Goal: Task Accomplishment & Management: Complete application form

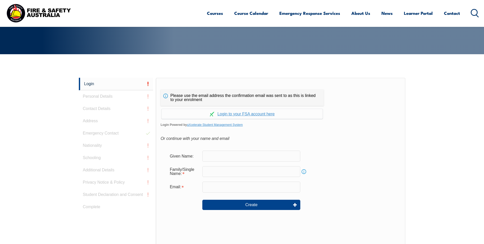
scroll to position [136, 0]
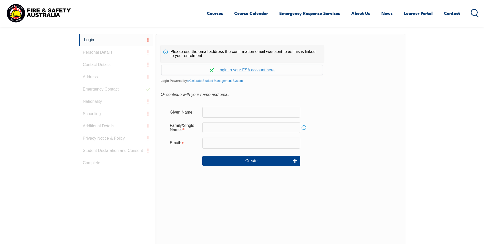
click at [214, 112] on input "text" at bounding box center [251, 111] width 98 height 11
type input "Maria Alejandra"
type input "Vinchery"
type input "mvinchery@earthwatch.org.au"
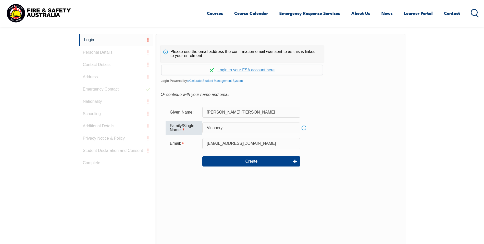
click at [235, 130] on input "Vinchery" at bounding box center [251, 127] width 98 height 11
type input "Vinchery Arias"
click at [349, 134] on div "Family/Single Name: Vinchery Arias Info" at bounding box center [281, 127] width 230 height 14
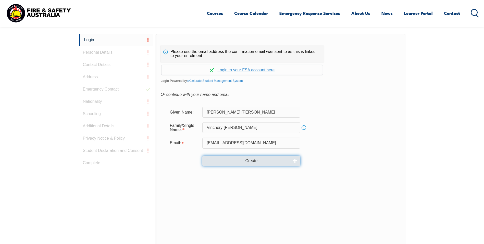
click at [269, 159] on button "Create" at bounding box center [251, 160] width 98 height 10
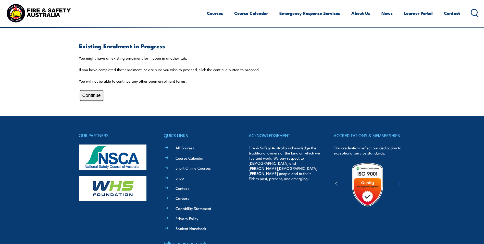
scroll to position [128, 0]
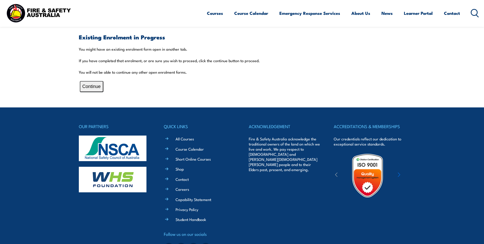
click at [90, 81] on button "Continue" at bounding box center [91, 86] width 23 height 11
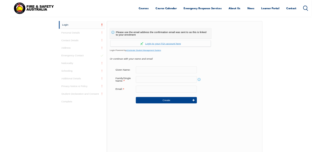
scroll to position [136, 0]
